Goal: Entertainment & Leisure: Consume media (video, audio)

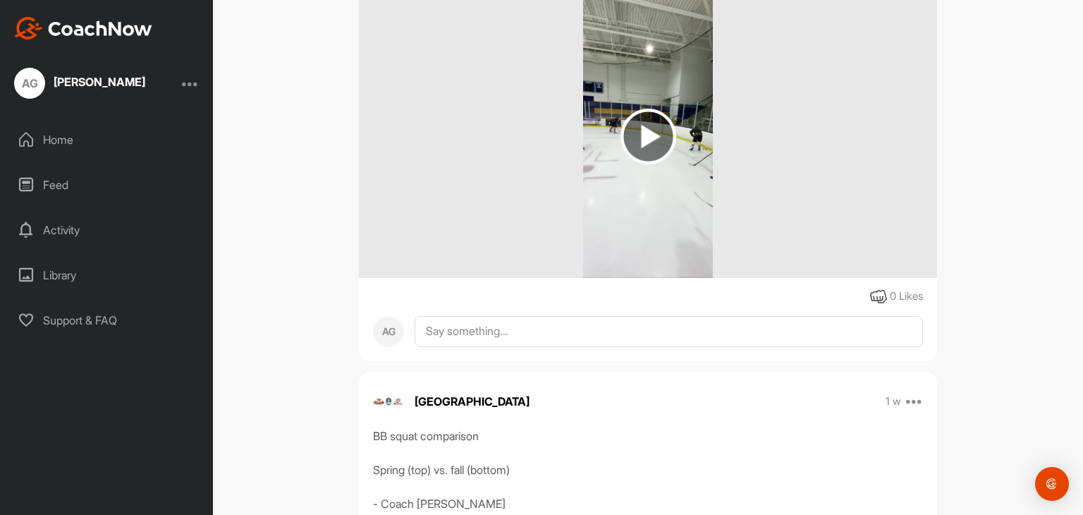
scroll to position [776, 0]
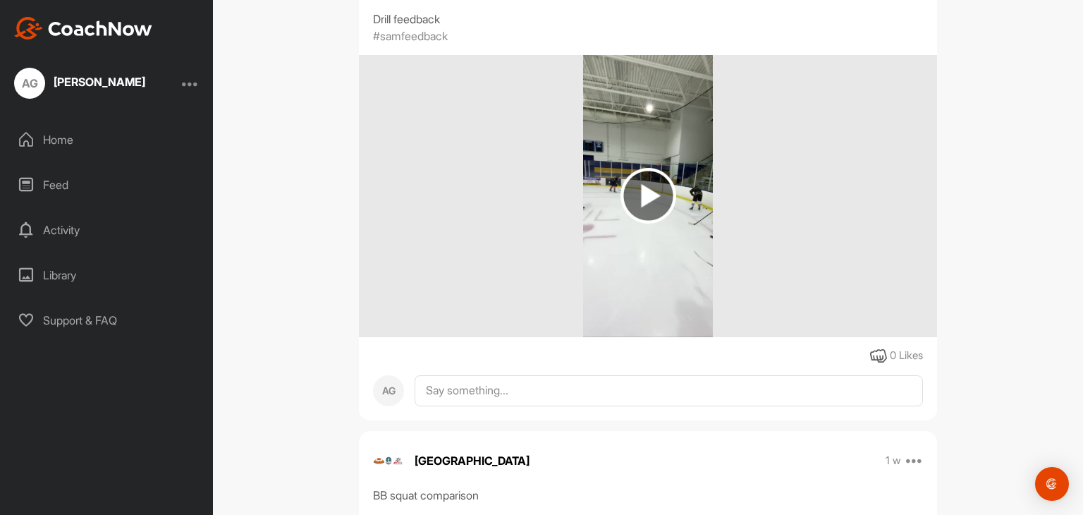
click at [656, 188] on img at bounding box center [649, 196] width 56 height 56
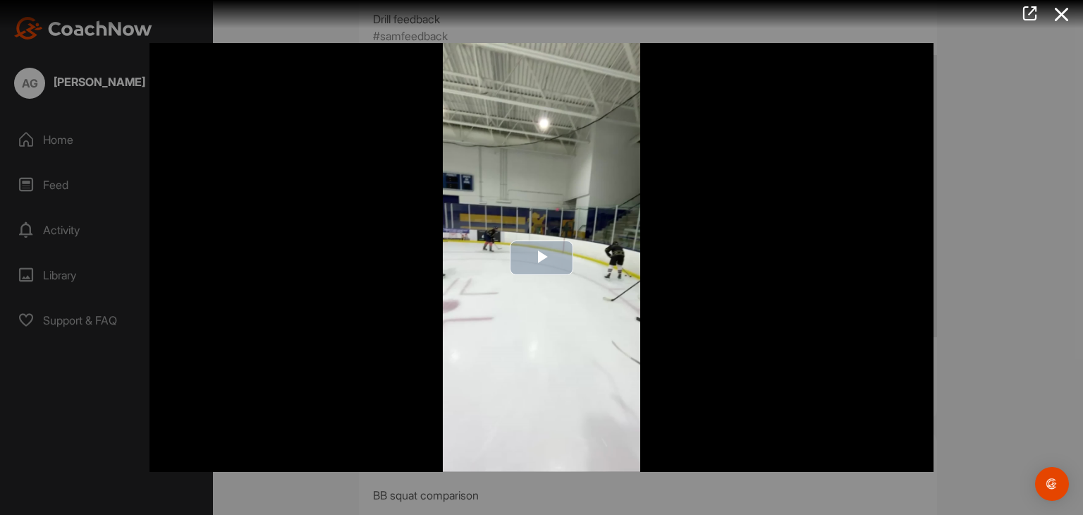
click at [542, 257] on span "Video Player" at bounding box center [542, 257] width 0 height 0
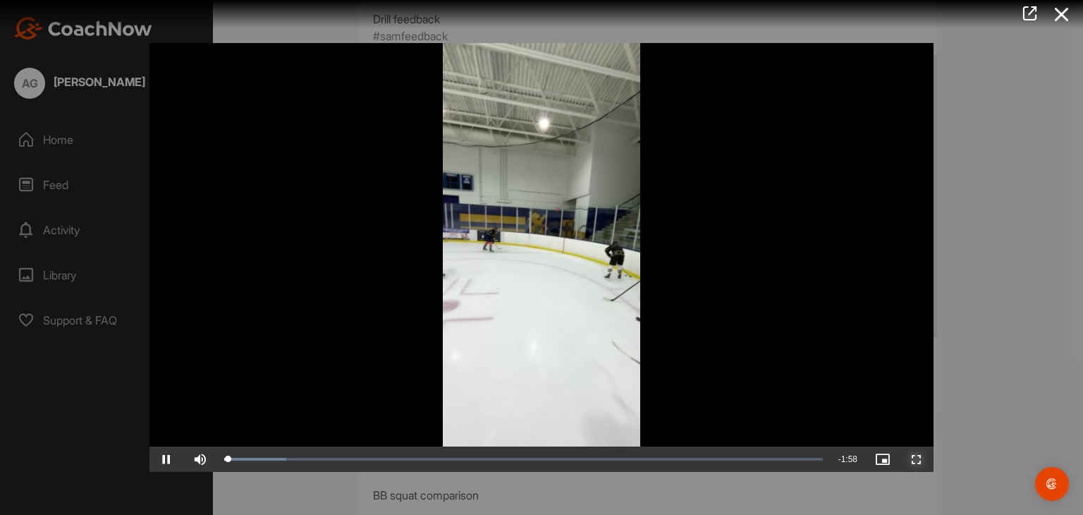
click at [920, 459] on span "Video Player" at bounding box center [917, 459] width 34 height 0
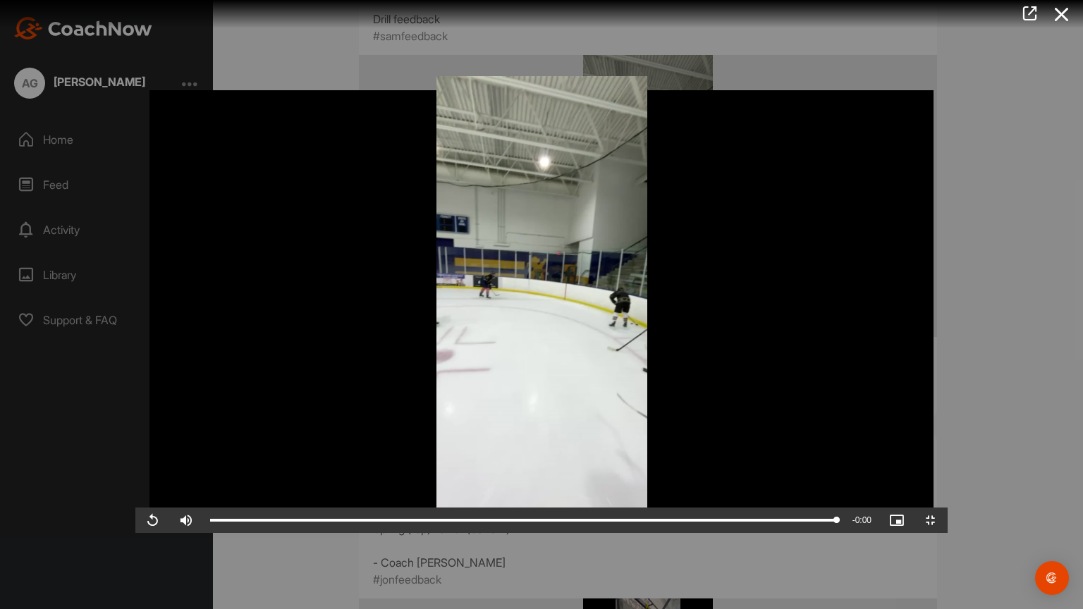
click at [577, 163] on video "Video Player" at bounding box center [541, 304] width 812 height 457
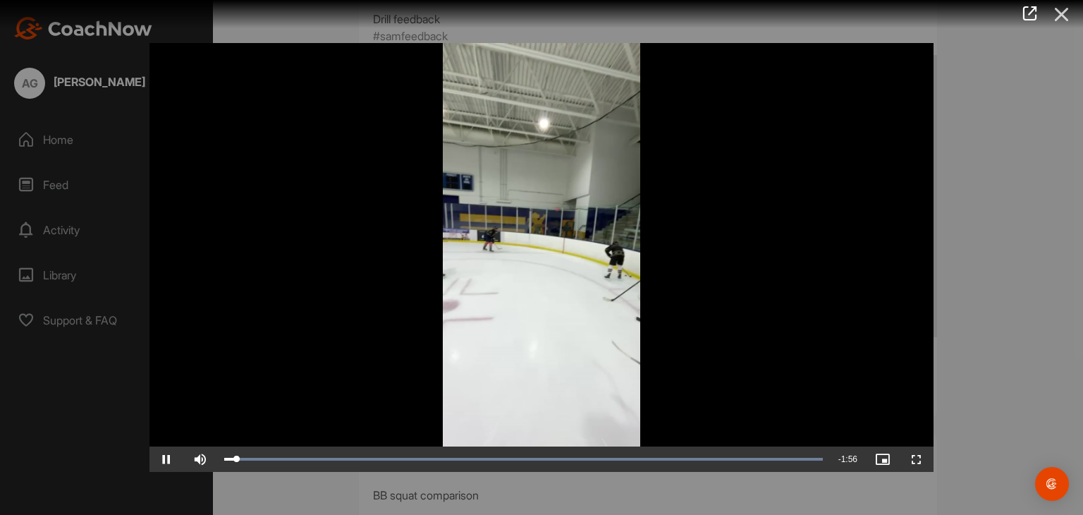
click at [1072, 18] on icon at bounding box center [1062, 14] width 32 height 26
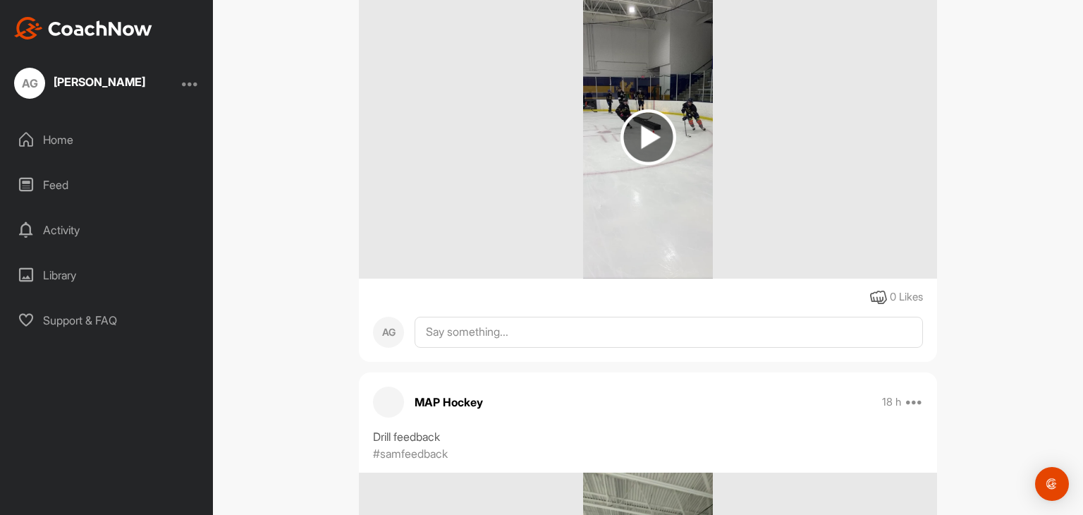
scroll to position [282, 0]
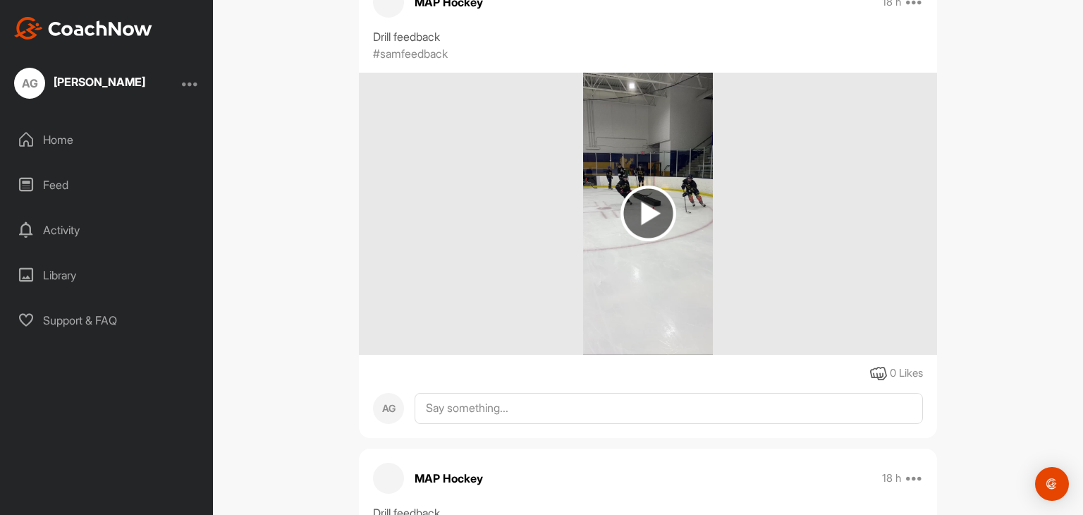
click at [638, 204] on img at bounding box center [649, 213] width 56 height 56
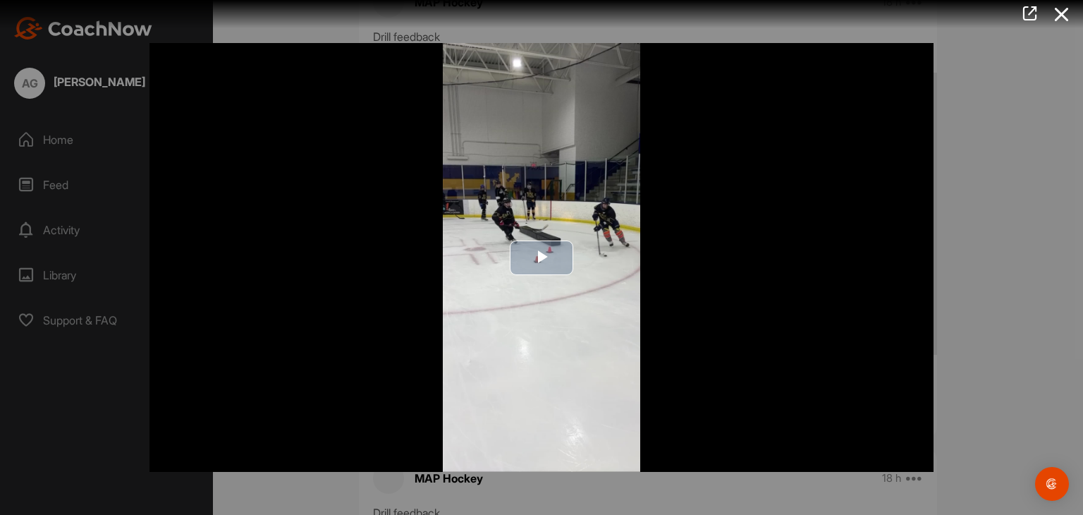
click at [542, 237] on img "Video Player" at bounding box center [542, 257] width 784 height 429
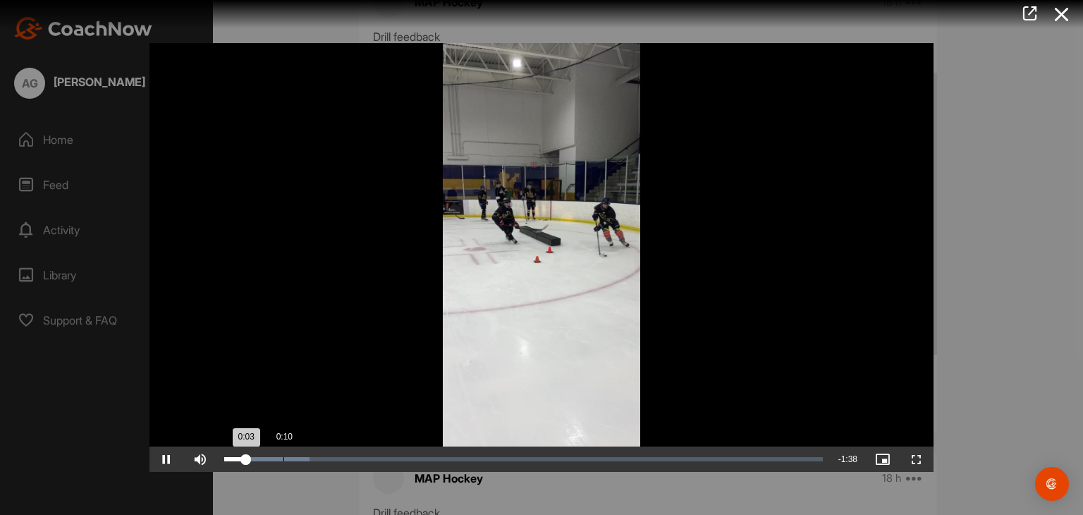
click at [285, 455] on div "Loaded : 14.20% 0:10 0:03" at bounding box center [523, 458] width 613 height 25
click at [419, 465] on div "Loaded : 14.20% 0:21 0:10" at bounding box center [523, 458] width 613 height 25
click at [623, 467] on div "Loaded : 35.06% 1:07 0:33" at bounding box center [523, 458] width 613 height 25
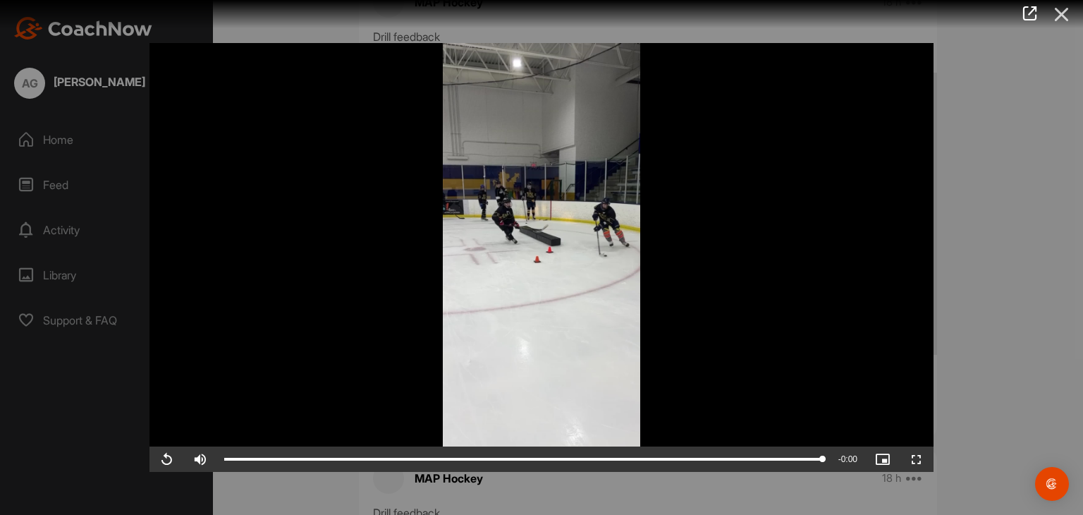
click at [1062, 17] on icon at bounding box center [1062, 14] width 32 height 26
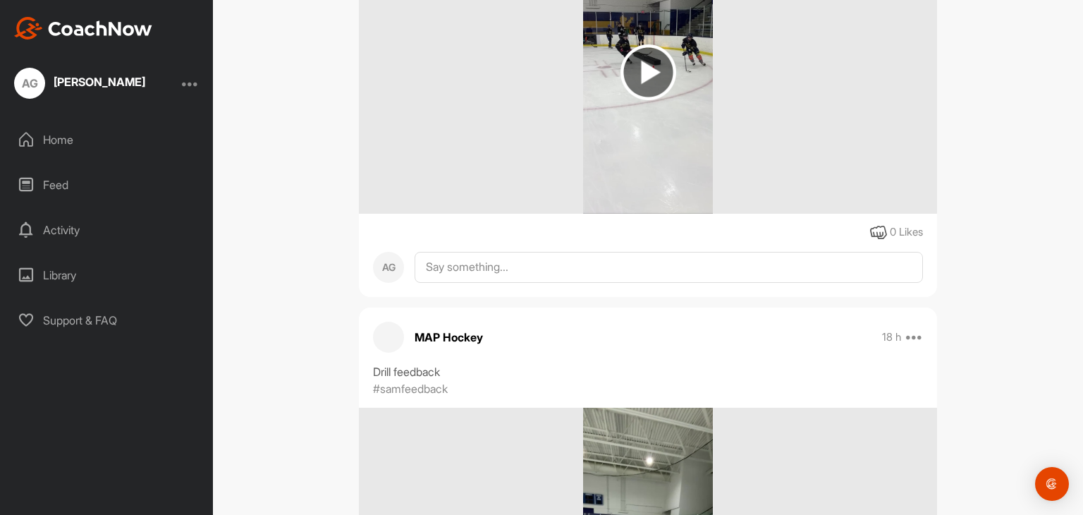
scroll to position [0, 0]
